Goal: Obtain resource: Download file/media

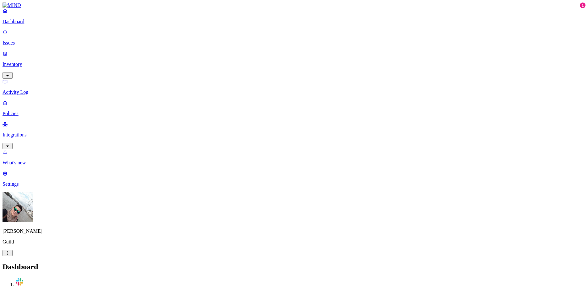
click at [38, 132] on p "Integrations" at bounding box center [294, 135] width 583 height 6
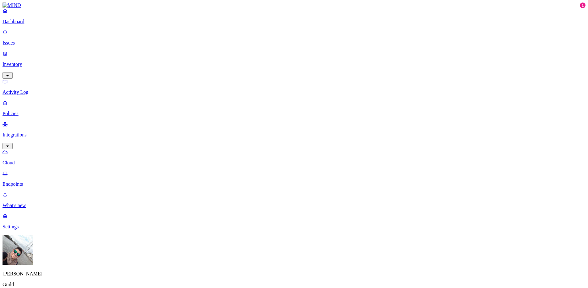
click at [37, 182] on p "Endpoints" at bounding box center [294, 185] width 583 height 6
